Goal: Information Seeking & Learning: Learn about a topic

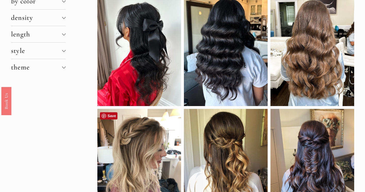
scroll to position [52, 0]
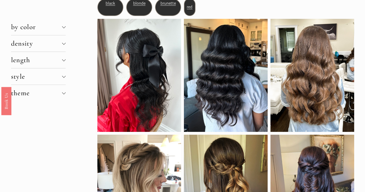
click at [63, 40] on button "density" at bounding box center [38, 43] width 55 height 16
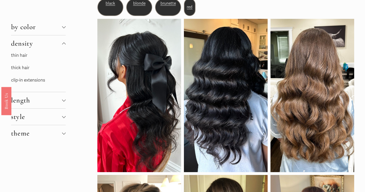
click at [14, 56] on link "thin hair" at bounding box center [19, 55] width 16 height 5
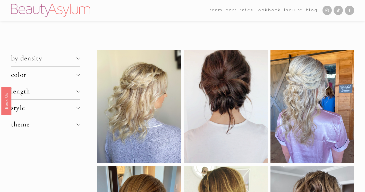
click at [69, 97] on button "length" at bounding box center [45, 91] width 69 height 16
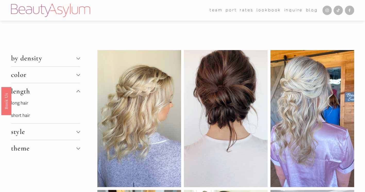
click at [69, 97] on button "length" at bounding box center [45, 91] width 69 height 16
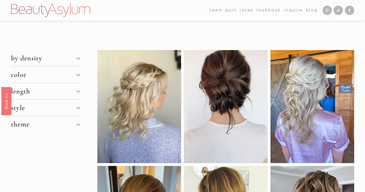
click at [63, 113] on button "style" at bounding box center [45, 107] width 69 height 16
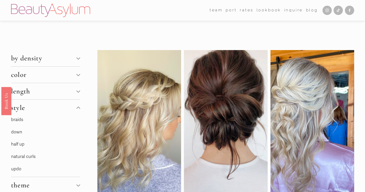
click at [63, 113] on button "style" at bounding box center [45, 107] width 69 height 16
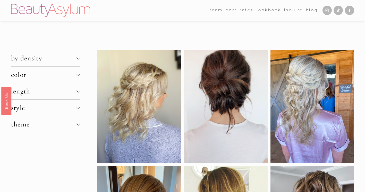
click at [62, 125] on span "theme" at bounding box center [44, 124] width 66 height 9
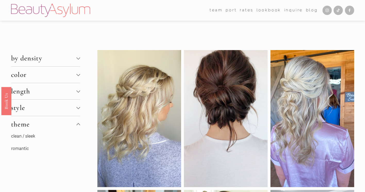
click at [62, 125] on span "theme" at bounding box center [44, 124] width 66 height 9
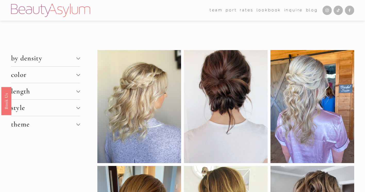
click at [73, 61] on span "by density" at bounding box center [44, 58] width 66 height 9
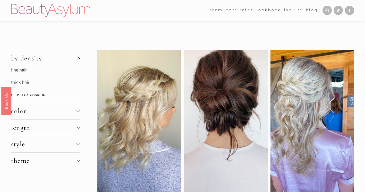
click at [26, 69] on link "fine hair" at bounding box center [19, 69] width 16 height 5
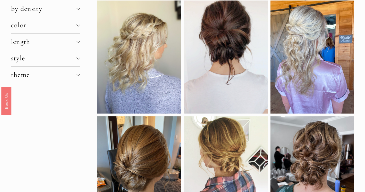
scroll to position [52, 0]
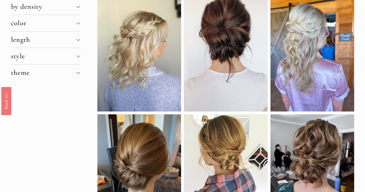
click at [45, 60] on span "style" at bounding box center [44, 56] width 66 height 9
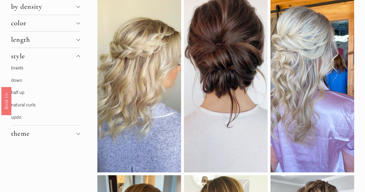
click at [45, 60] on span "style" at bounding box center [44, 56] width 66 height 9
